Goal: Information Seeking & Learning: Learn about a topic

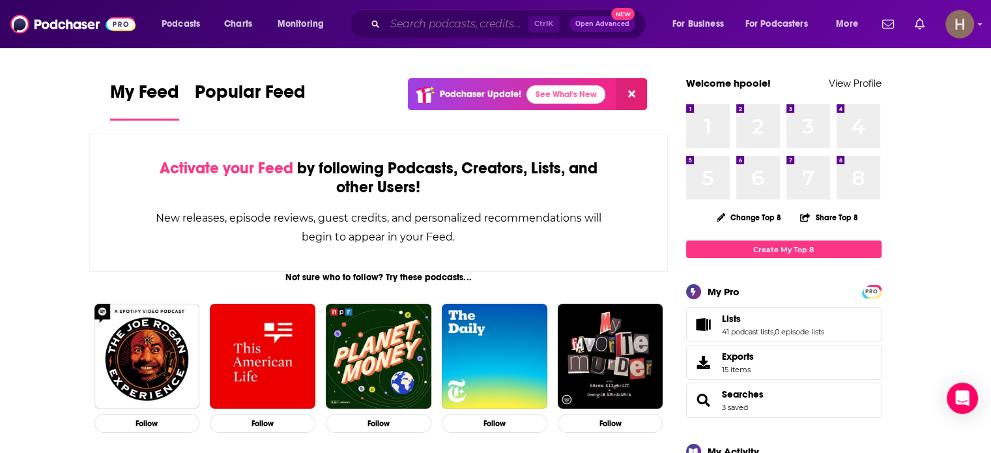
click at [479, 18] on input "Search podcasts, credits, & more..." at bounding box center [456, 24] width 143 height 21
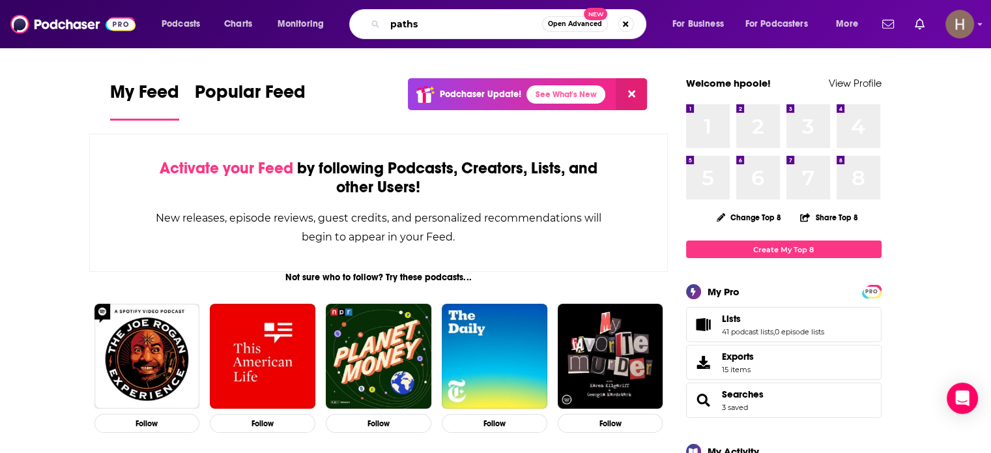
type input "paths"
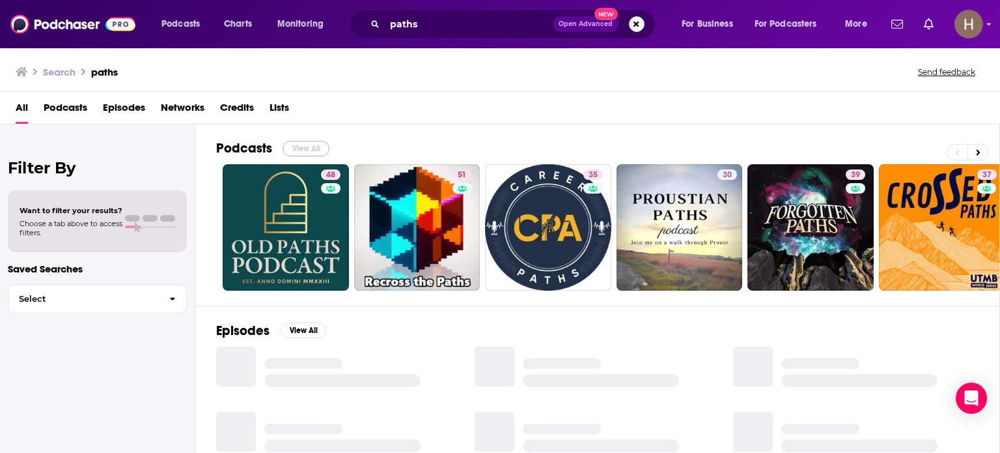
click at [315, 141] on button "View All" at bounding box center [306, 149] width 47 height 16
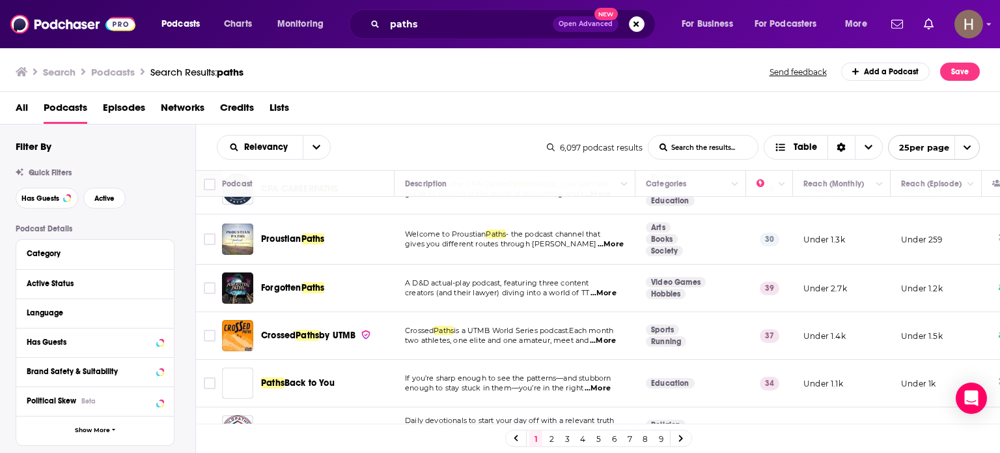
scroll to position [261, 0]
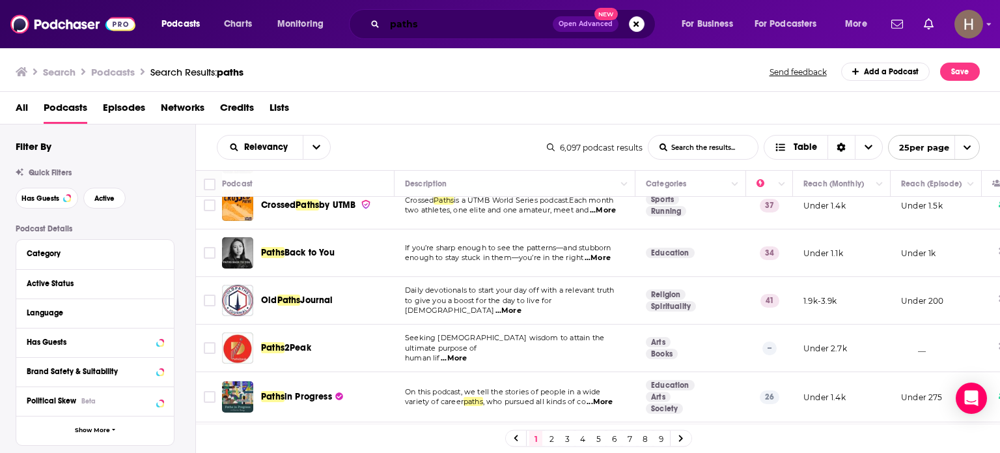
click at [444, 20] on input "paths" at bounding box center [469, 24] width 168 height 21
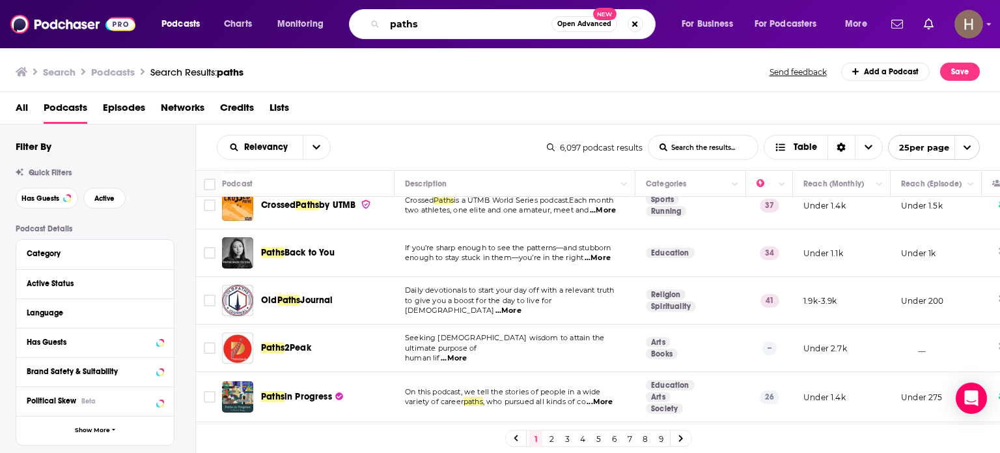
click at [444, 20] on input "paths" at bounding box center [468, 24] width 167 height 21
